Goal: Find contact information: Find contact information

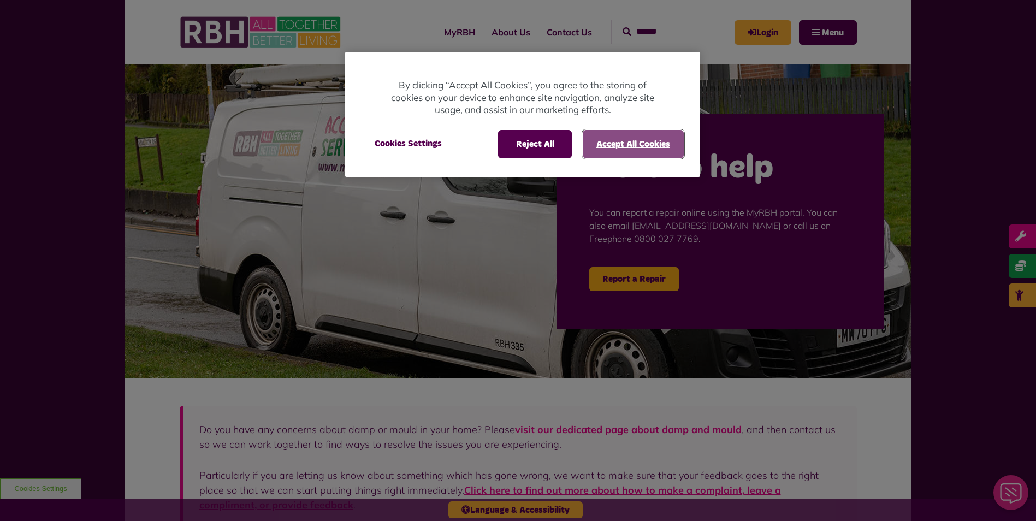
click at [664, 139] on button "Accept All Cookies" at bounding box center [633, 144] width 101 height 28
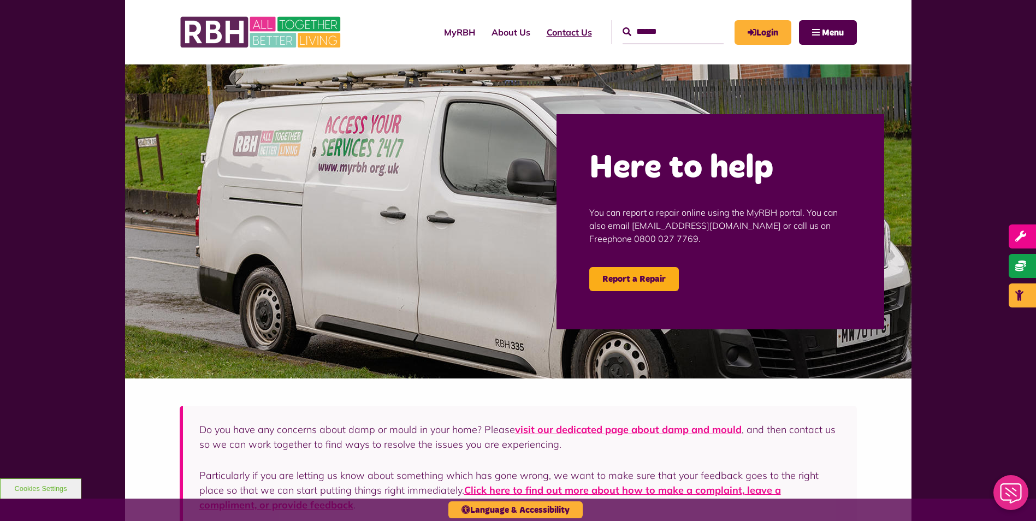
click at [559, 31] on link "Contact Us" at bounding box center [570, 31] width 62 height 29
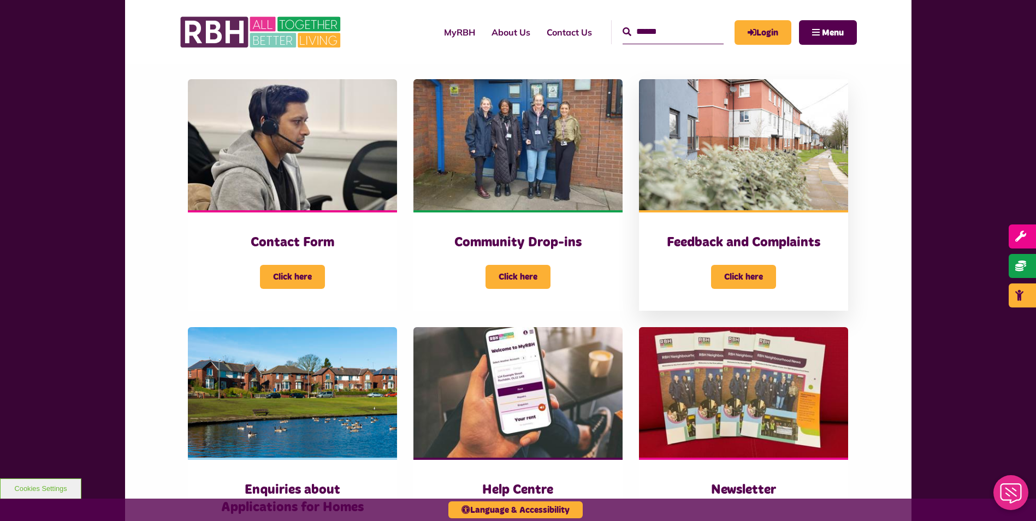
scroll to position [273, 0]
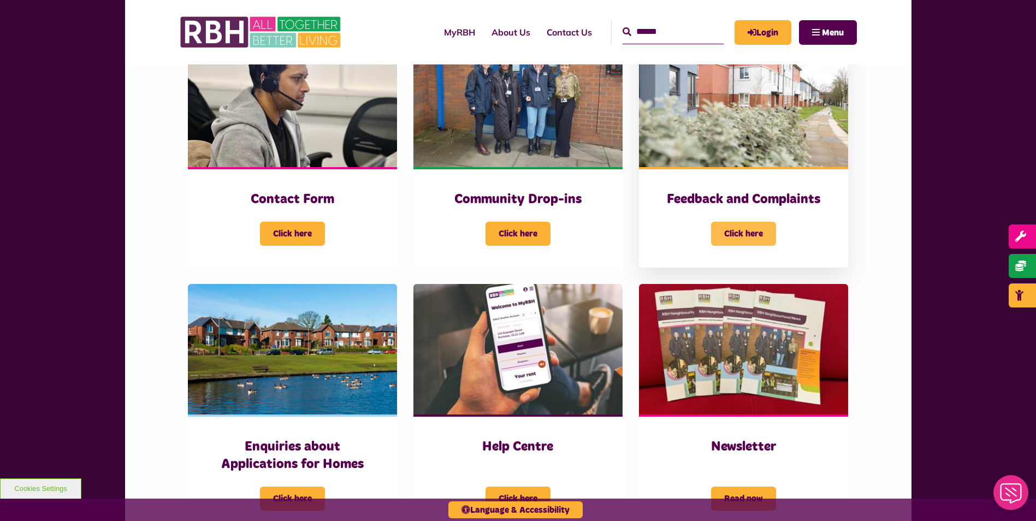
click at [748, 229] on span "Click here" at bounding box center [743, 234] width 65 height 24
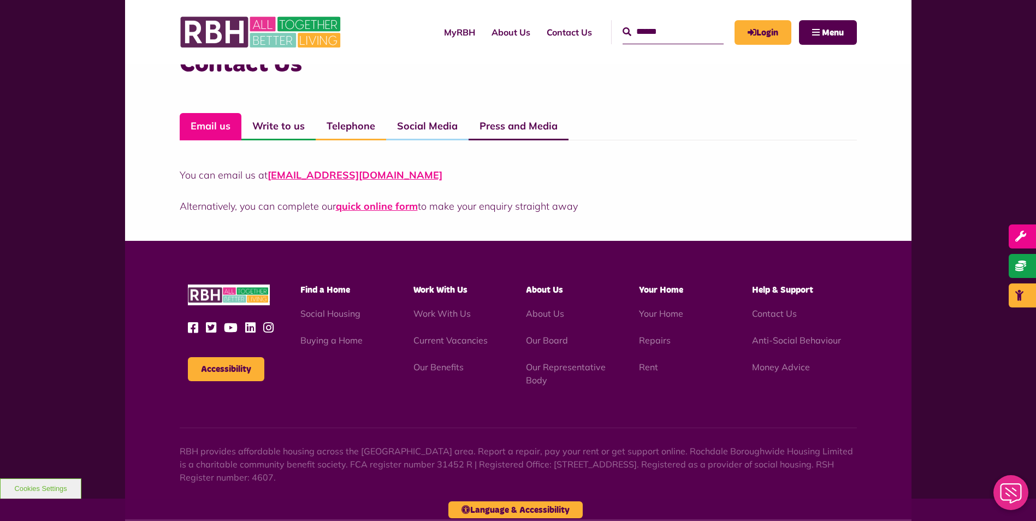
scroll to position [819, 0]
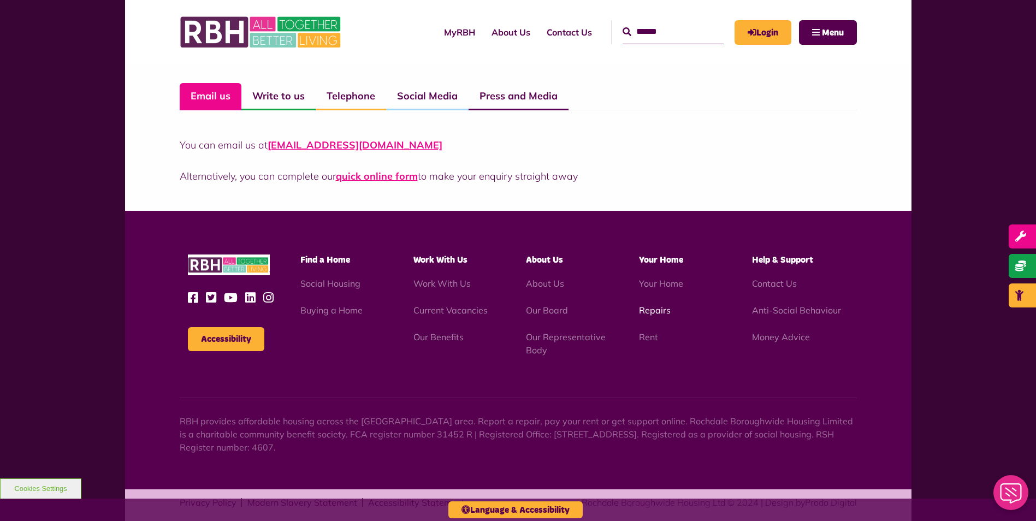
click at [653, 310] on link "Repairs" at bounding box center [655, 310] width 32 height 11
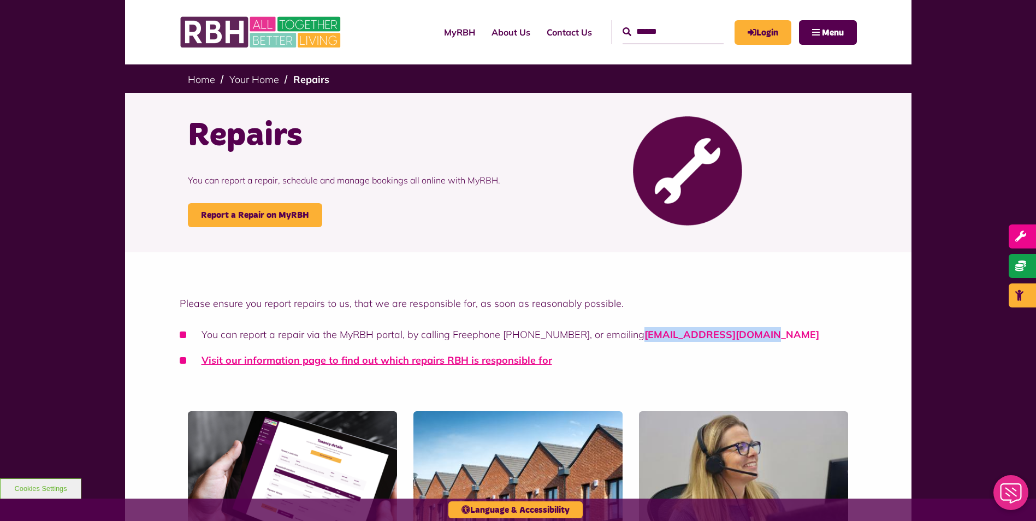
drag, startPoint x: 741, startPoint y: 334, endPoint x: 629, endPoint y: 338, distance: 112.6
click at [629, 338] on li "You can report a repair via the MyRBH portal, by calling Freephone [PHONE_NUMBE…" at bounding box center [518, 334] width 677 height 15
drag, startPoint x: 629, startPoint y: 338, endPoint x: 642, endPoint y: 336, distance: 13.2
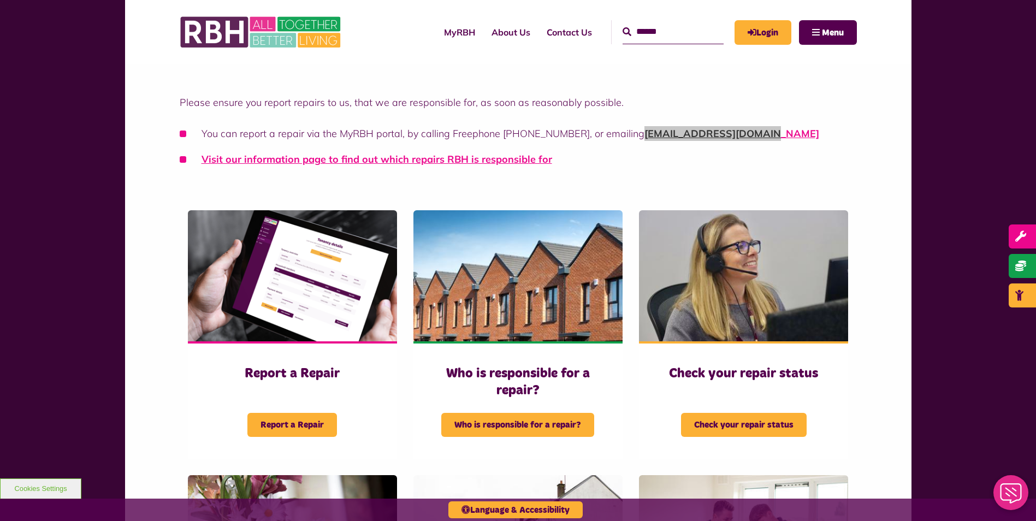
scroll to position [109, 0]
